Goal: Task Accomplishment & Management: Manage account settings

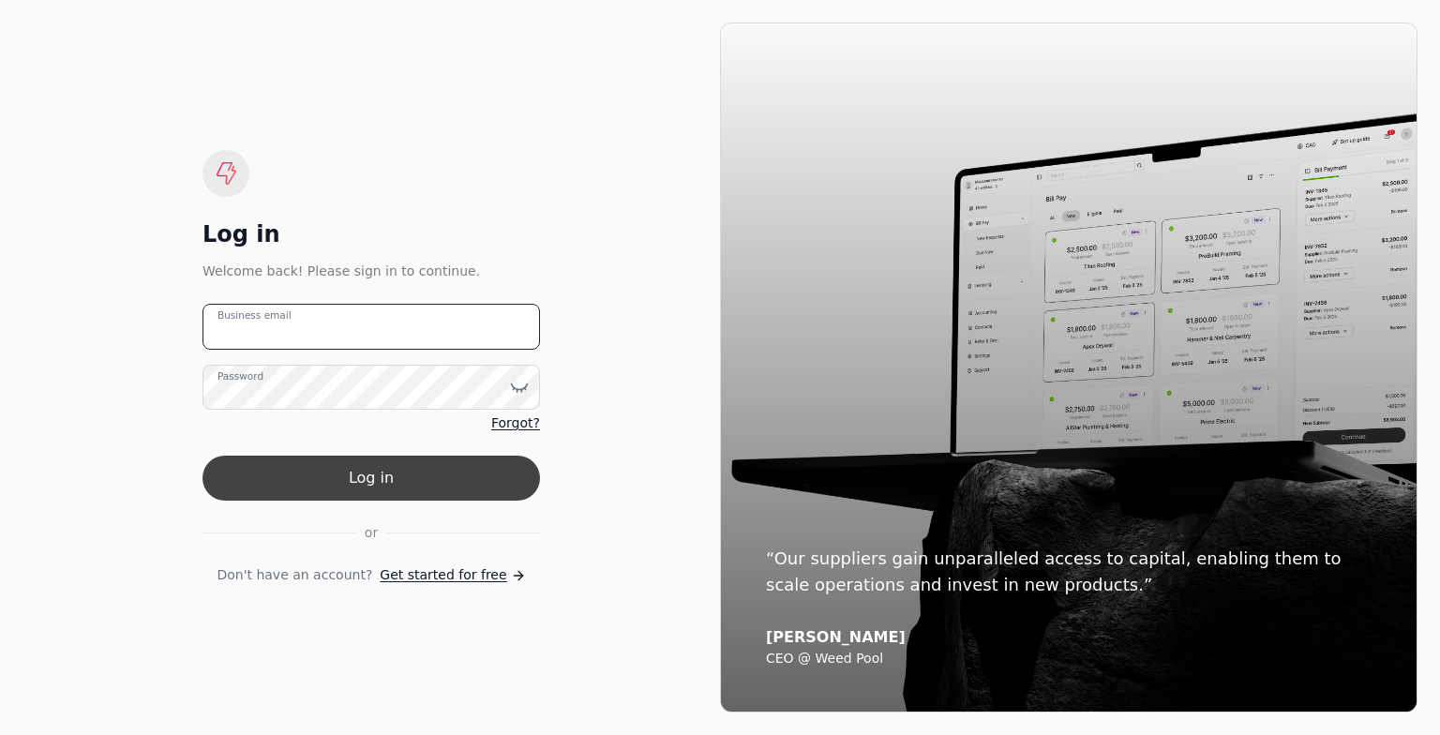
type email "[PERSON_NAME][EMAIL_ADDRESS][PERSON_NAME][DOMAIN_NAME]"
click at [400, 484] on button "Log in" at bounding box center [370, 478] width 337 height 45
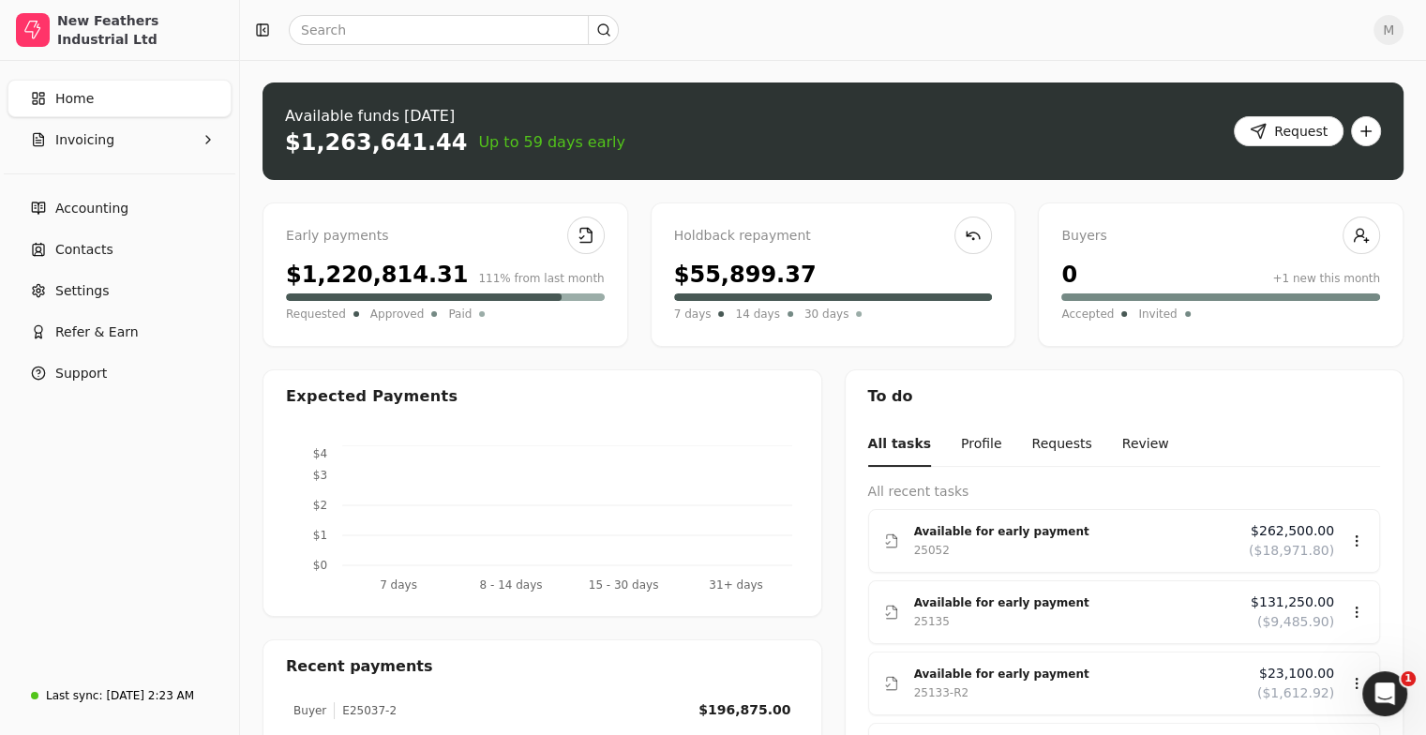
click at [111, 101] on link "Home" at bounding box center [119, 98] width 224 height 37
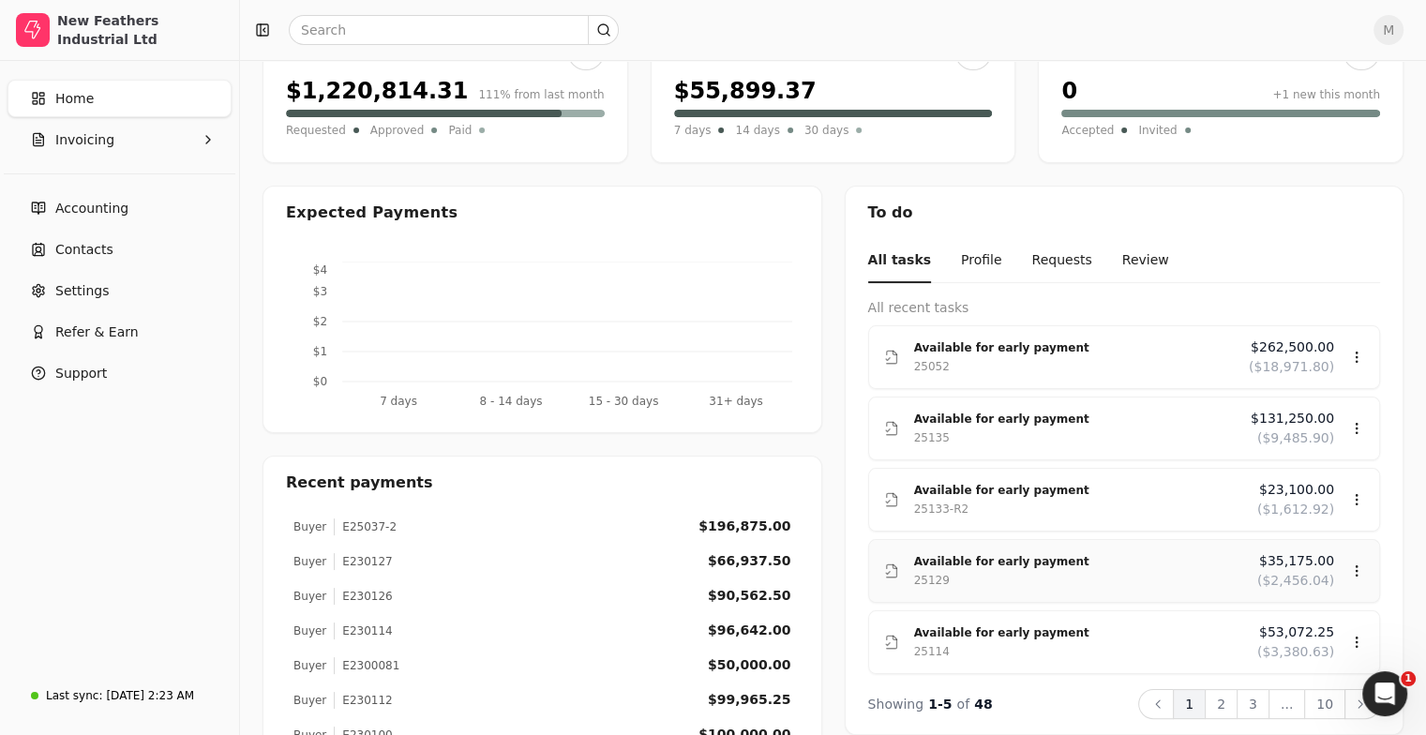
scroll to position [187, 0]
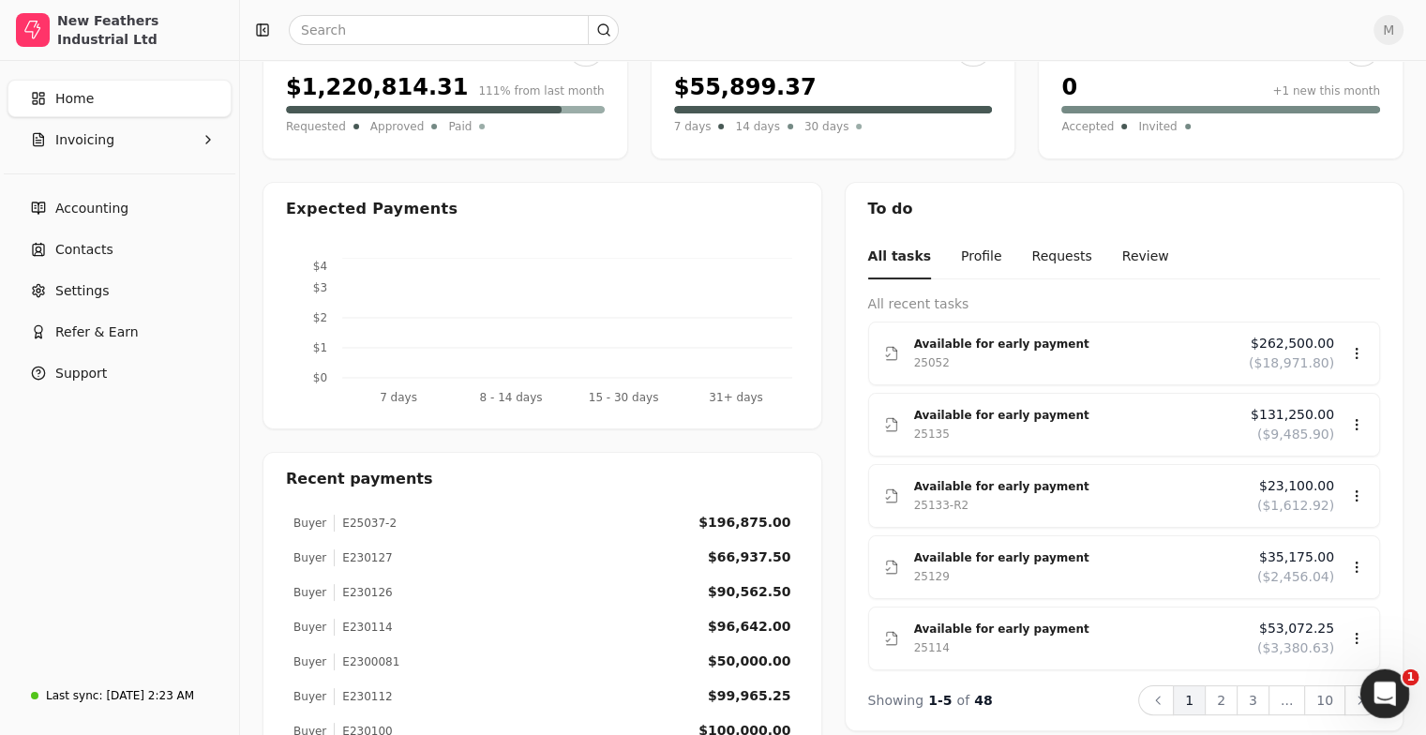
click at [1376, 680] on icon "Open Intercom Messenger" at bounding box center [1382, 691] width 31 height 31
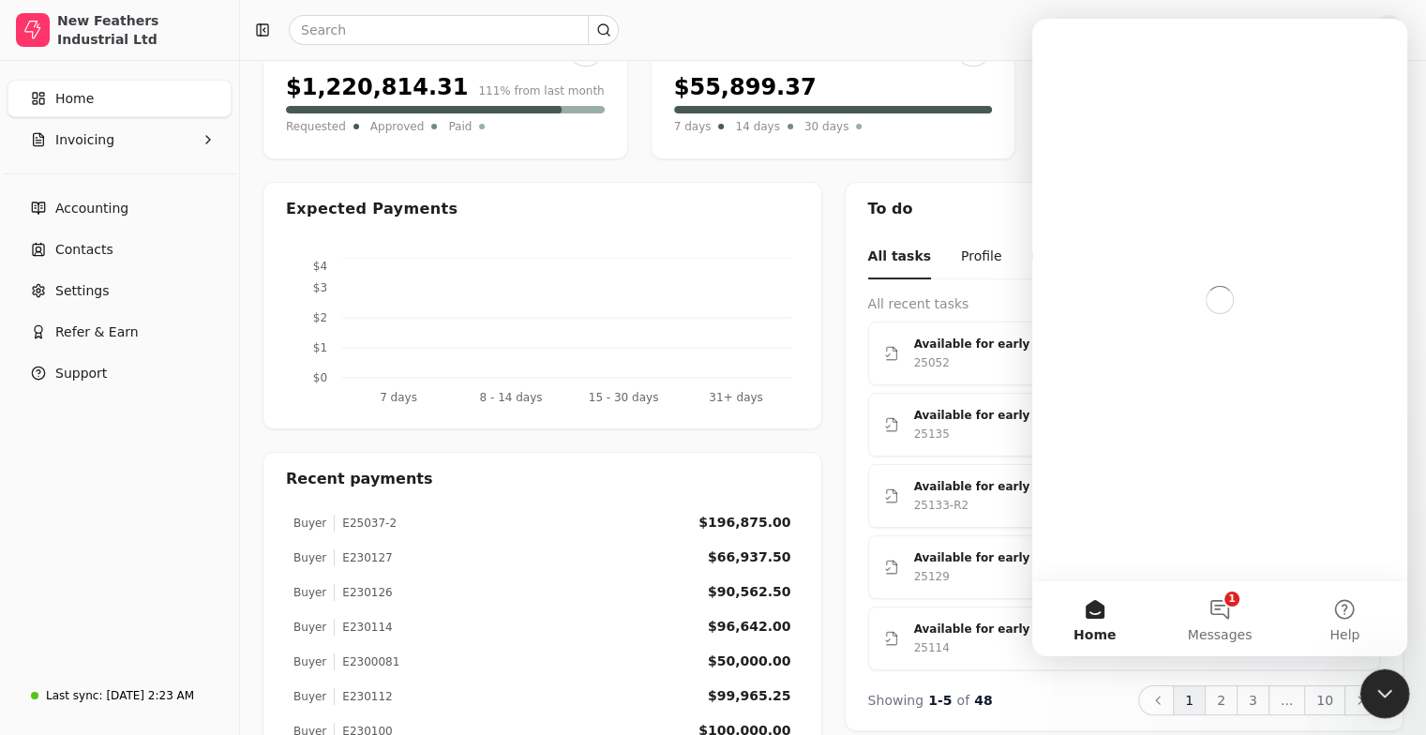
scroll to position [0, 0]
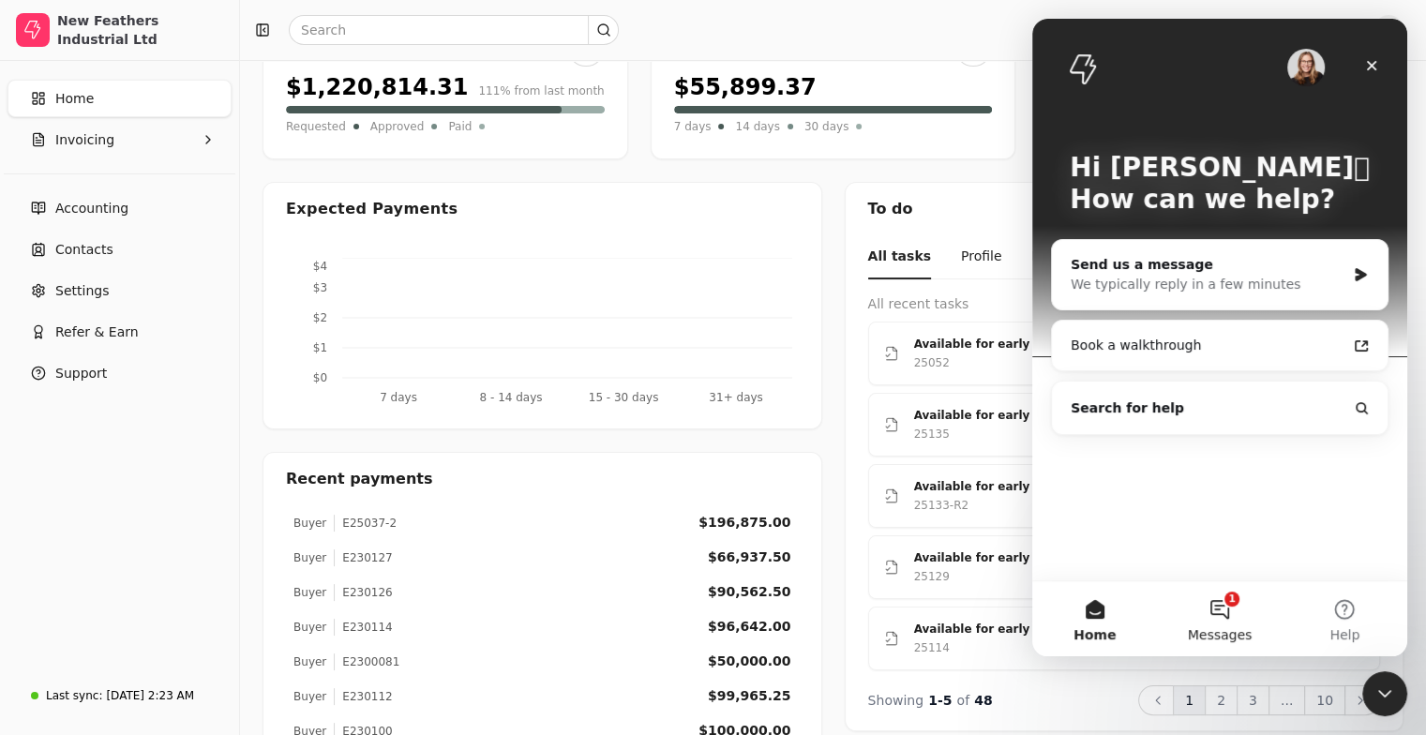
click at [1220, 606] on button "1 Messages" at bounding box center [1219, 618] width 125 height 75
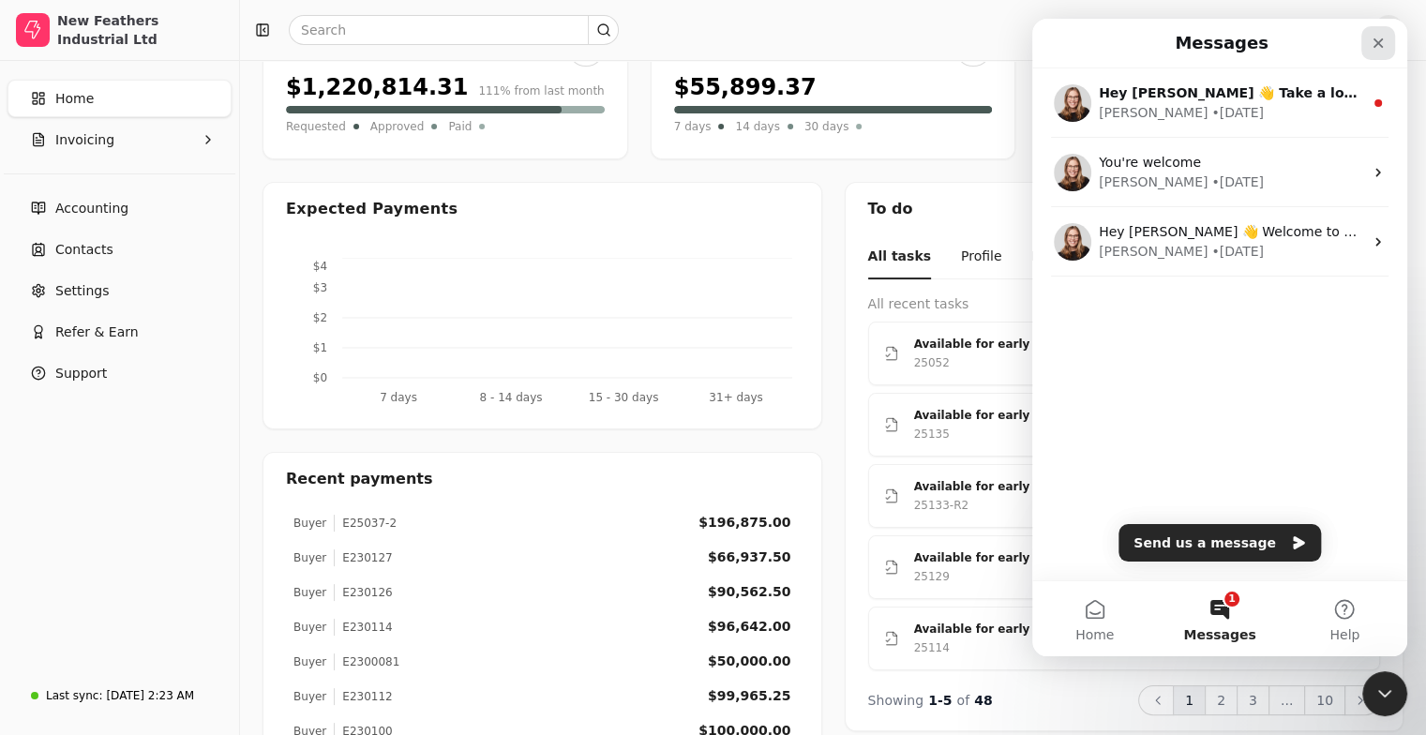
click at [1375, 42] on icon "Close" at bounding box center [1377, 43] width 15 height 15
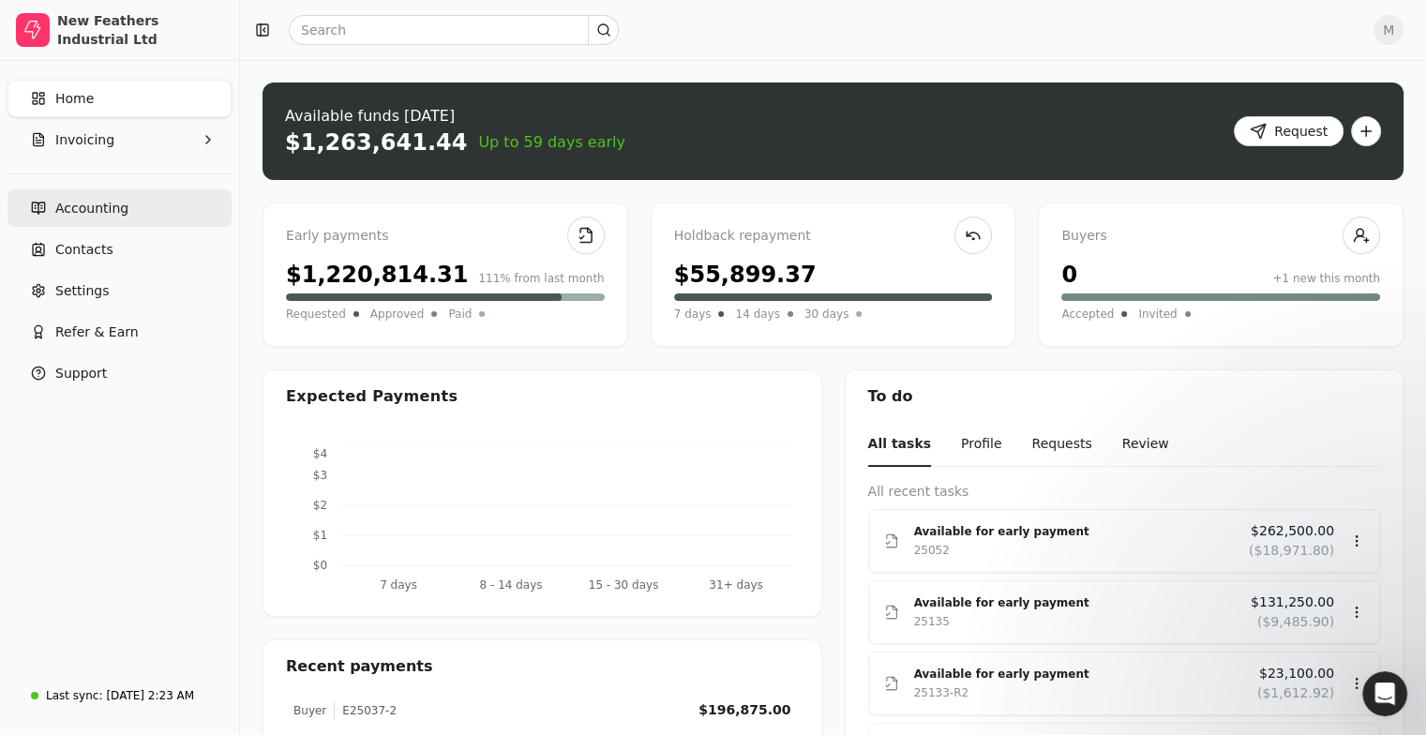
click at [124, 218] on link "Accounting" at bounding box center [119, 207] width 224 height 37
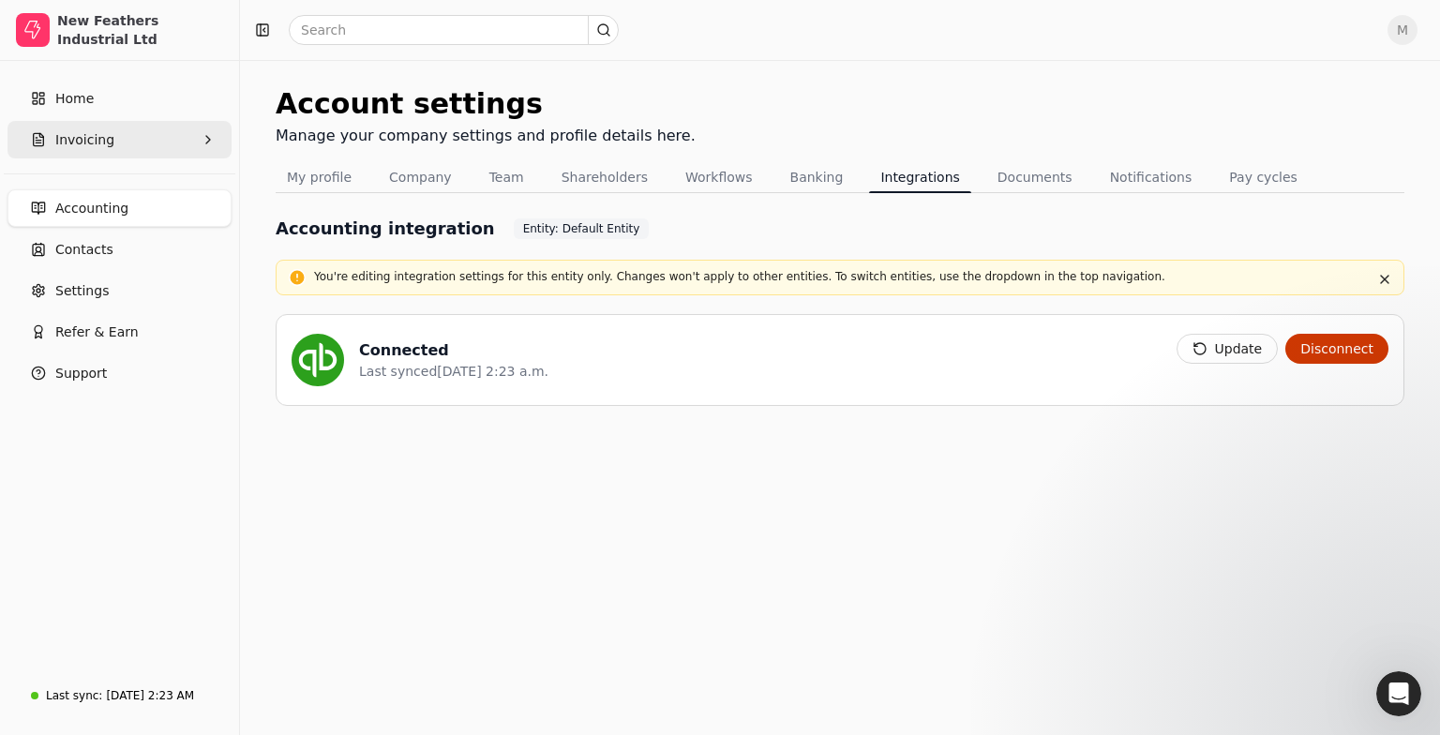
drag, startPoint x: 150, startPoint y: 157, endPoint x: 170, endPoint y: 144, distance: 23.7
click at [154, 151] on button "Invoicing" at bounding box center [119, 139] width 224 height 37
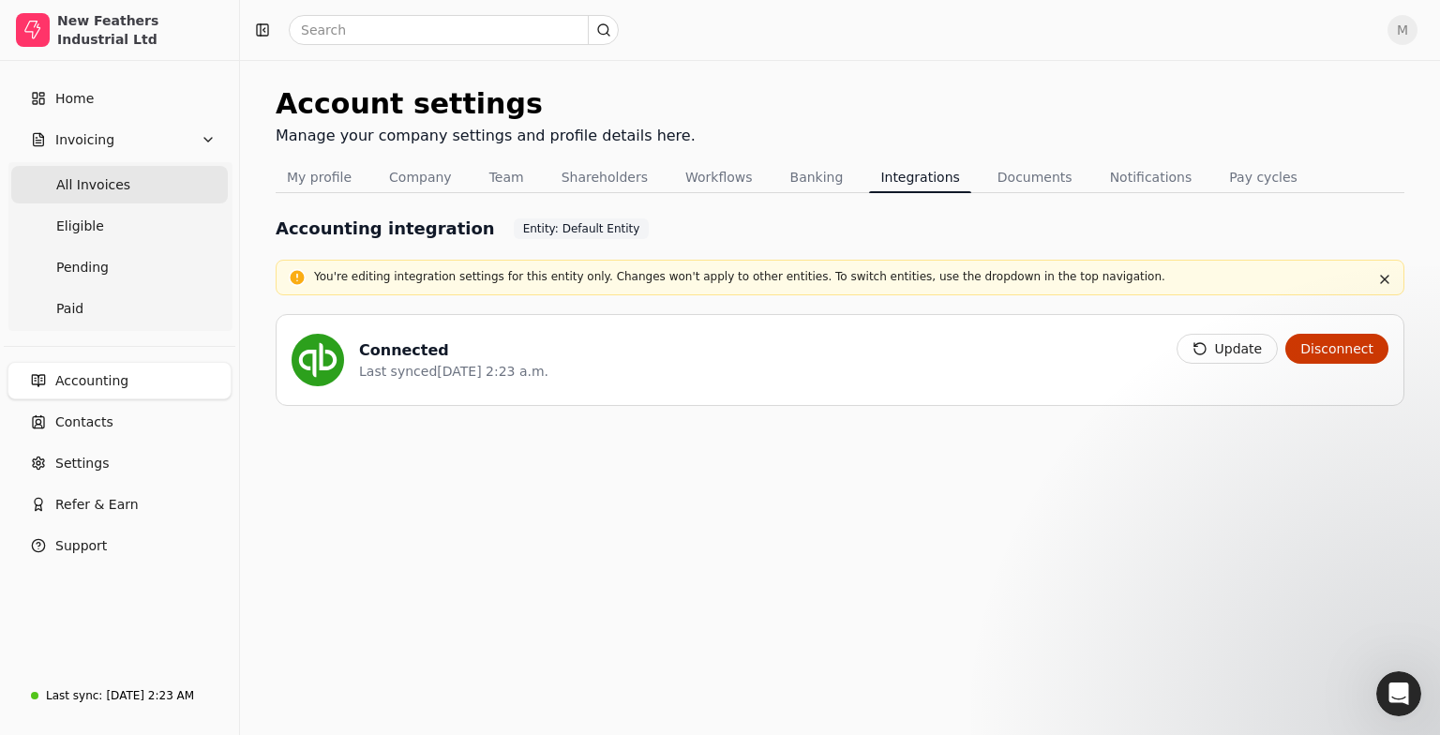
click at [160, 181] on Invoices "All Invoices" at bounding box center [119, 184] width 217 height 37
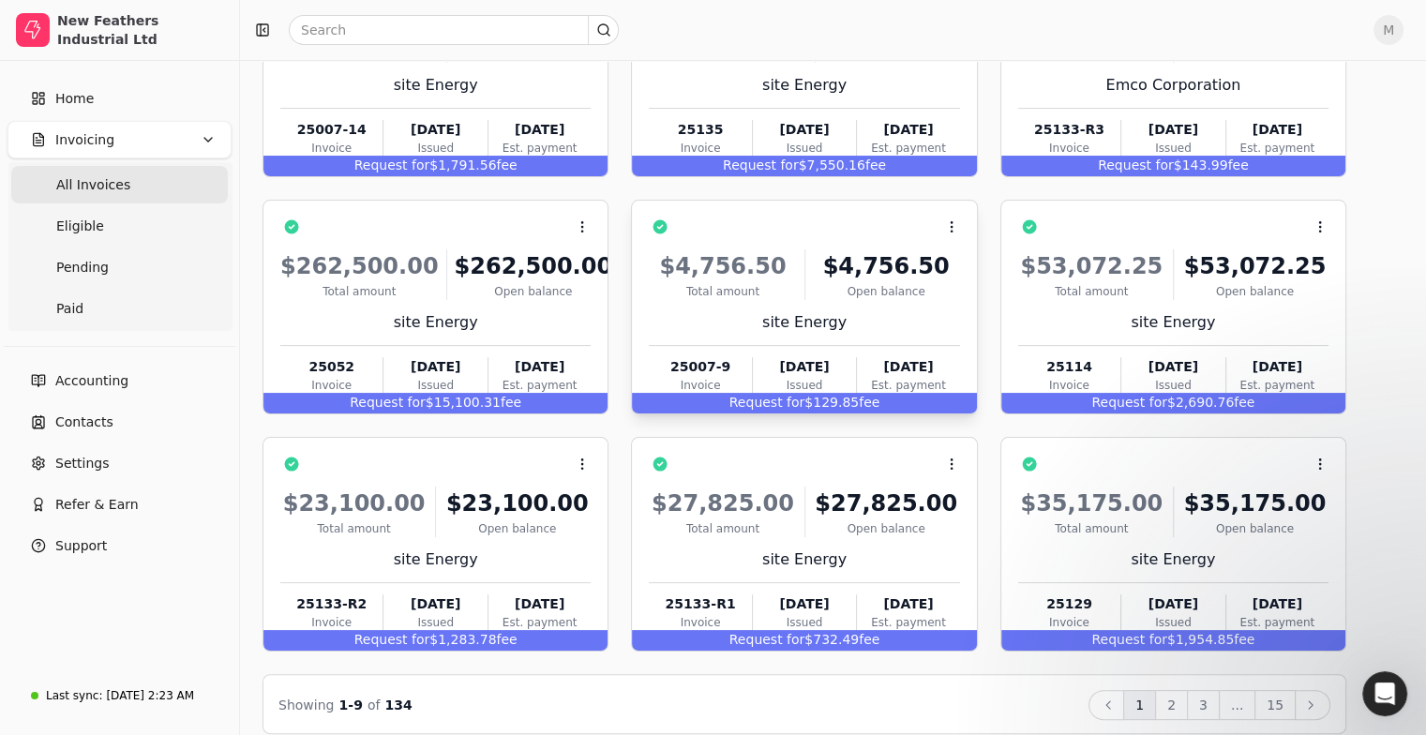
scroll to position [245, 0]
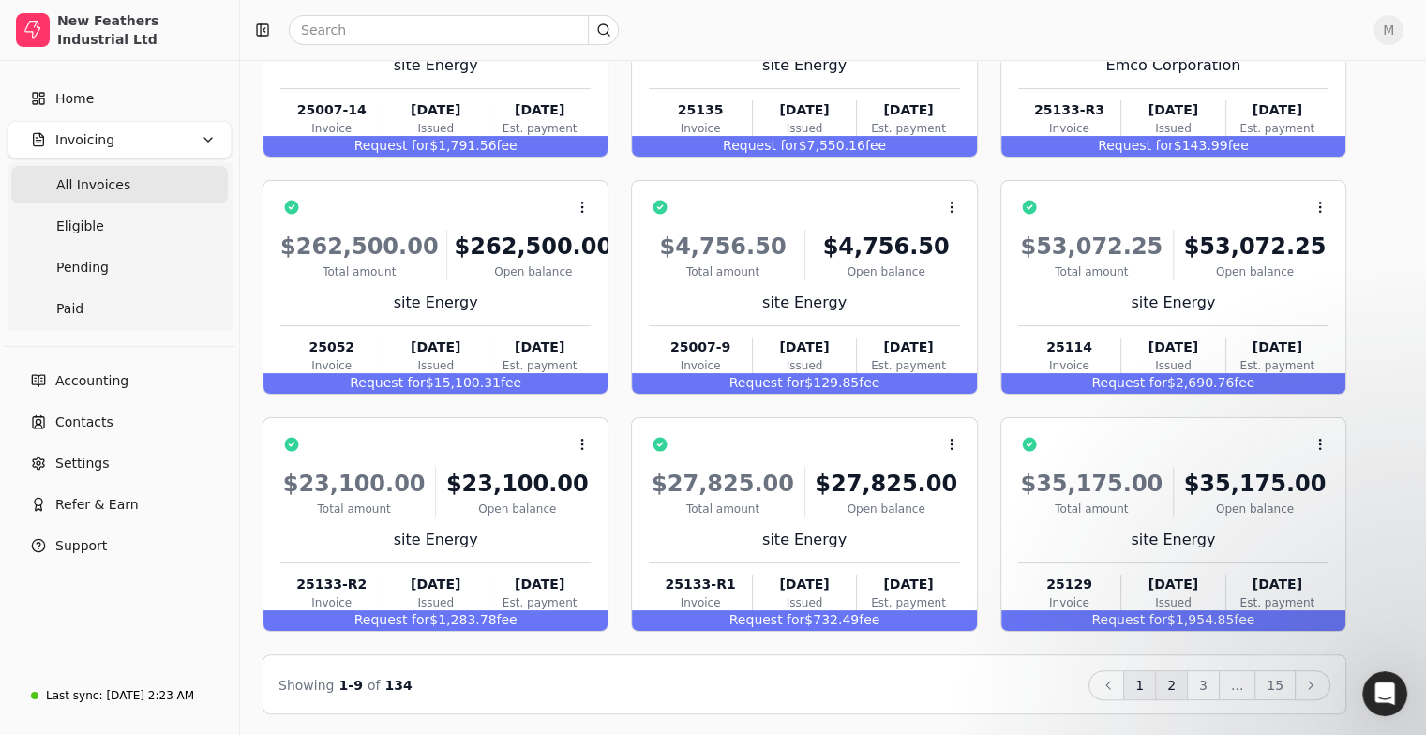
click at [1188, 686] on button "2" at bounding box center [1171, 685] width 33 height 30
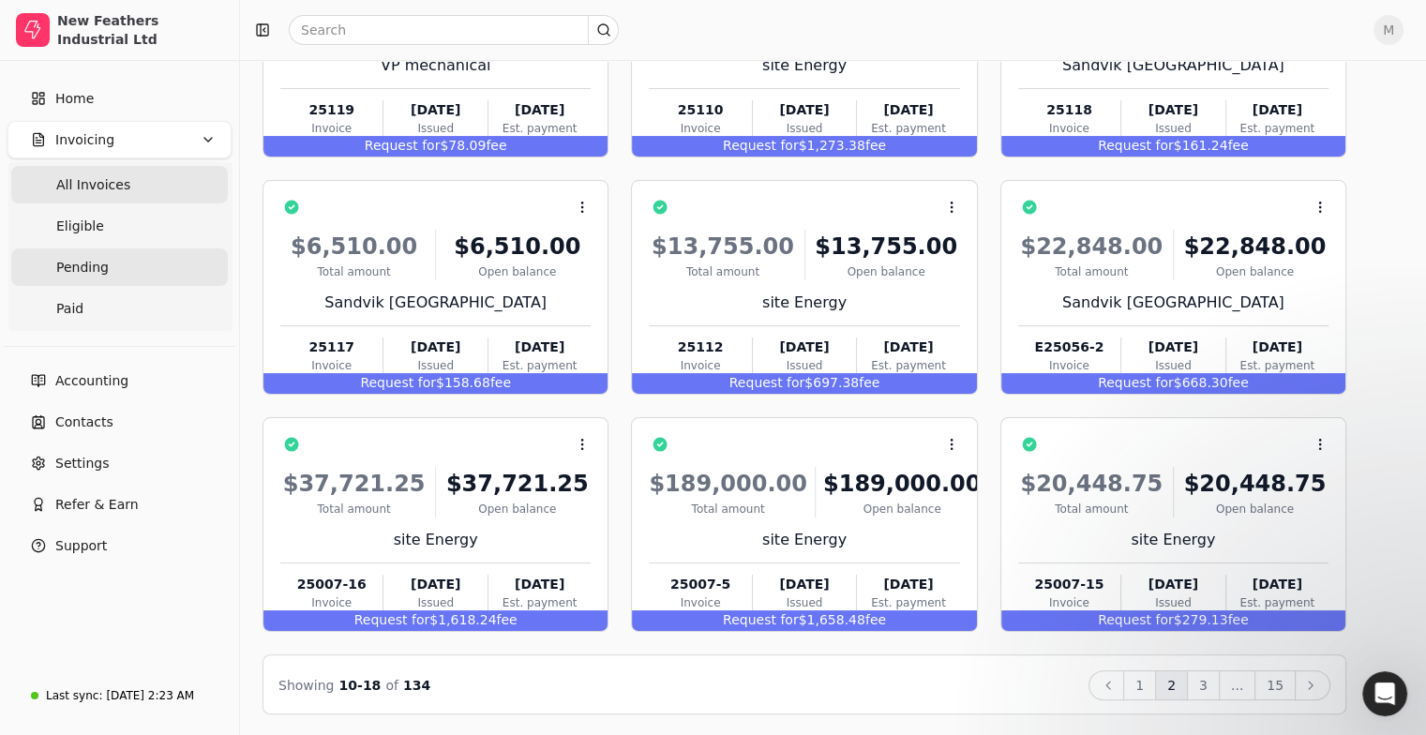
click at [130, 262] on link "Pending" at bounding box center [119, 266] width 217 height 37
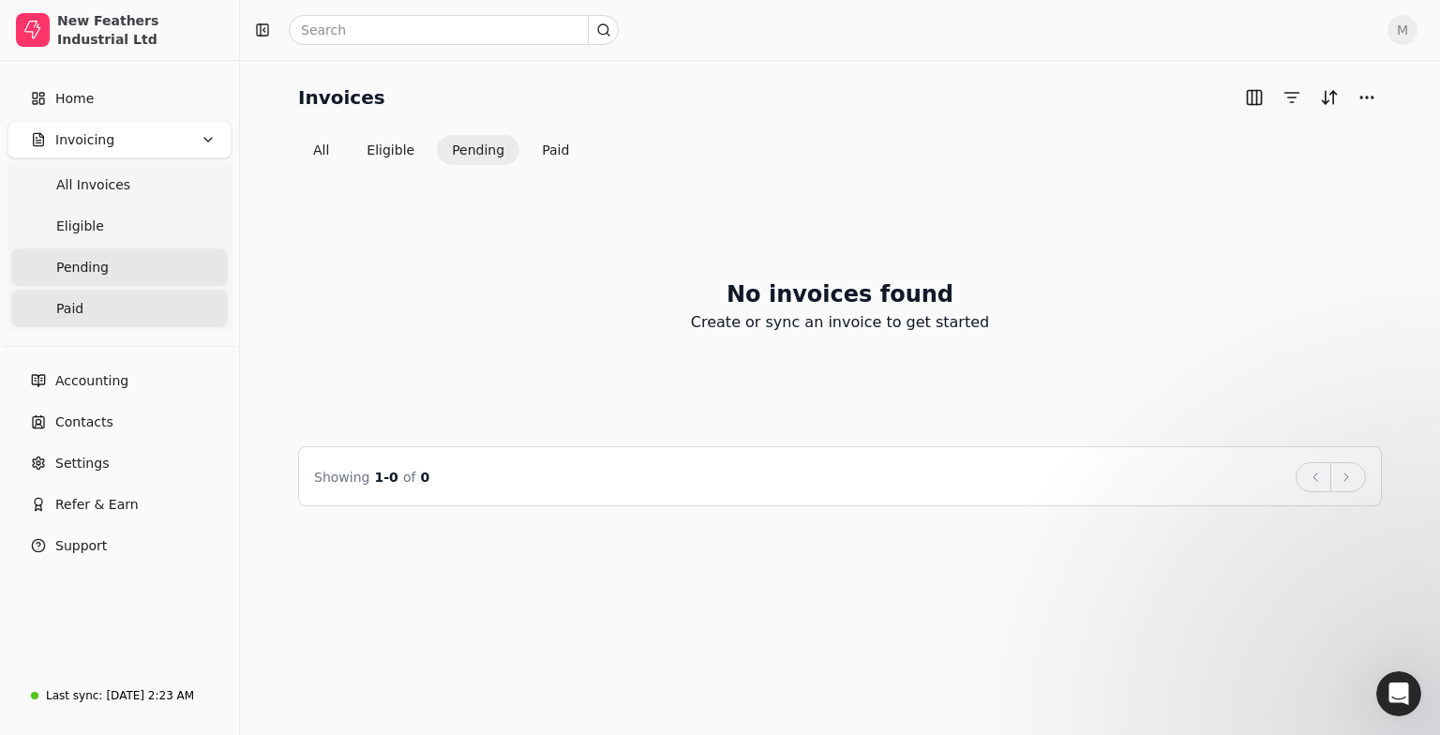
click at [118, 311] on link "Paid" at bounding box center [119, 308] width 217 height 37
